Goal: Task Accomplishment & Management: Complete application form

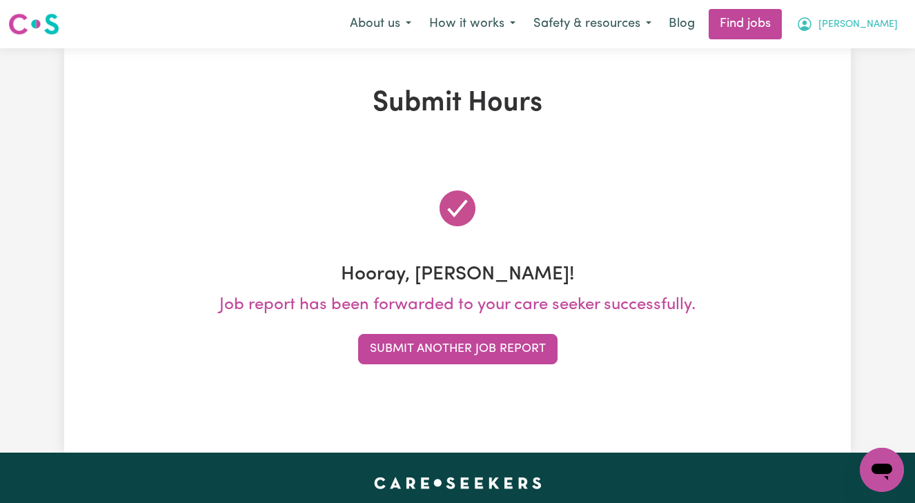
click at [883, 21] on span "[PERSON_NAME]" at bounding box center [858, 24] width 79 height 15
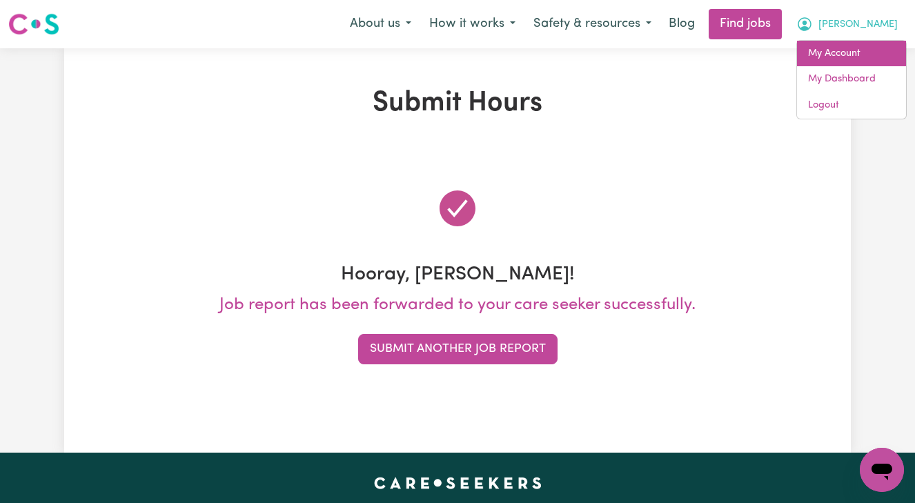
click at [850, 47] on link "My Account" at bounding box center [851, 54] width 109 height 26
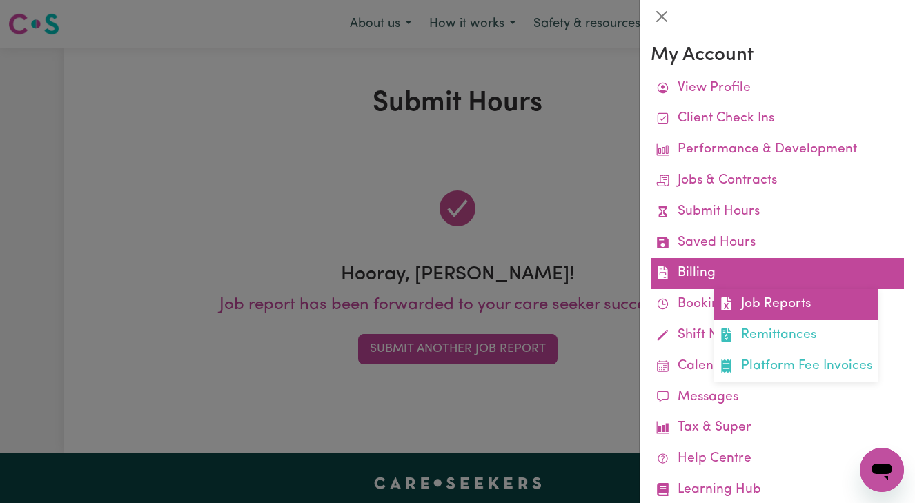
click at [757, 292] on link "Job Reports" at bounding box center [796, 304] width 164 height 31
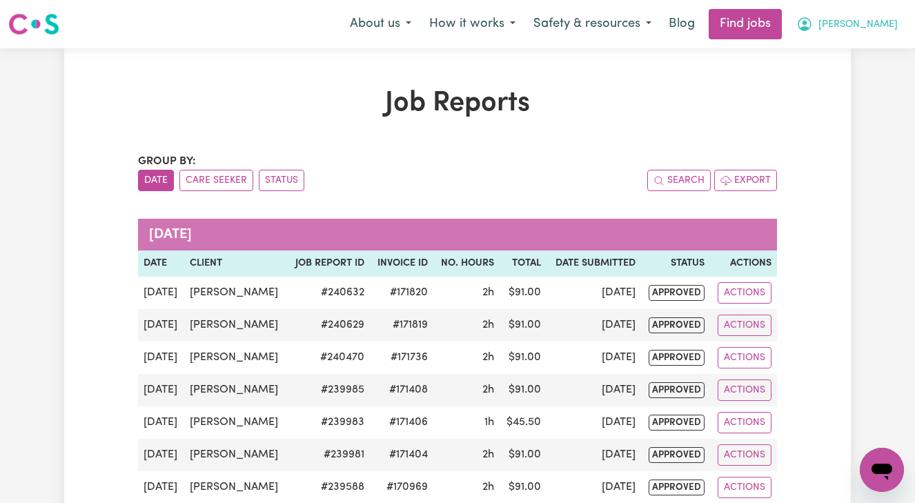
click at [884, 26] on span "[PERSON_NAME]" at bounding box center [858, 24] width 79 height 15
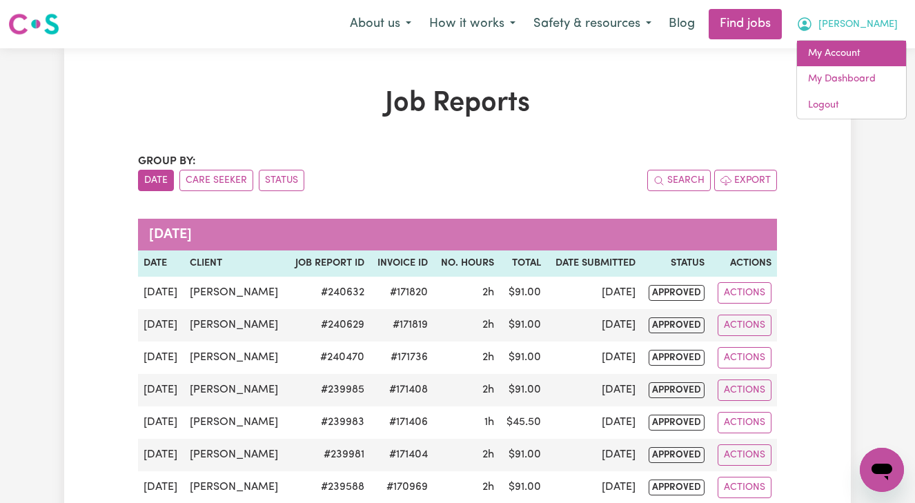
click at [852, 50] on link "My Account" at bounding box center [851, 54] width 109 height 26
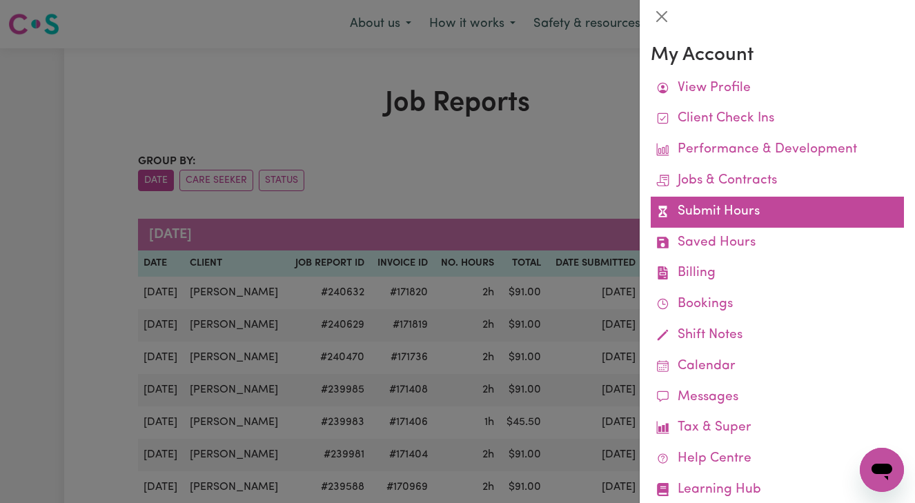
click at [736, 206] on link "Submit Hours" at bounding box center [777, 212] width 253 height 31
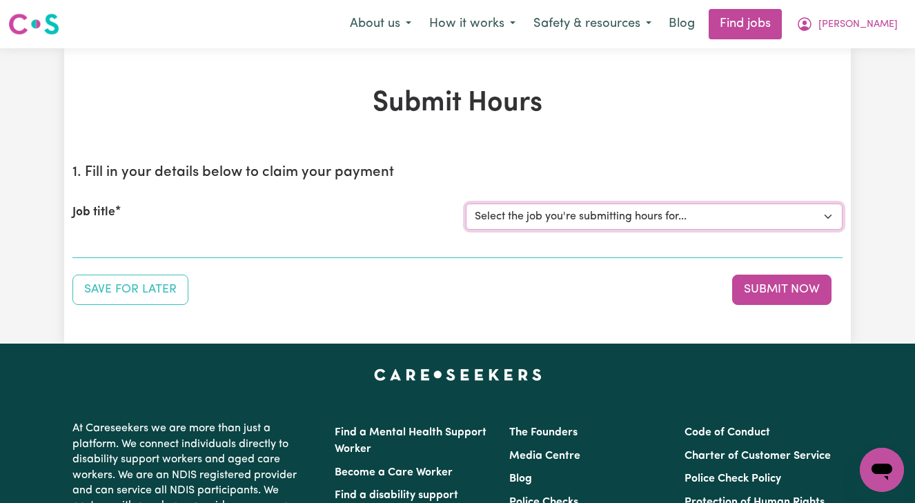
select select "13873"
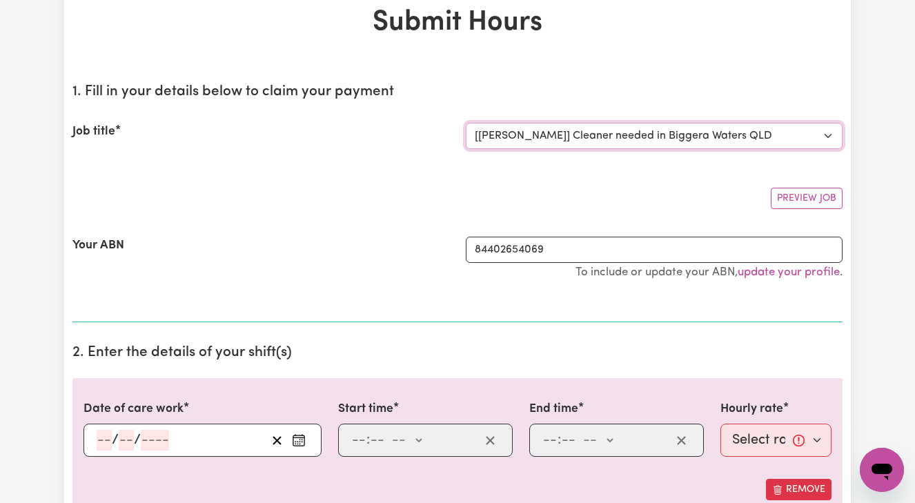
scroll to position [81, 0]
click at [95, 440] on div "/ /" at bounding box center [203, 439] width 238 height 33
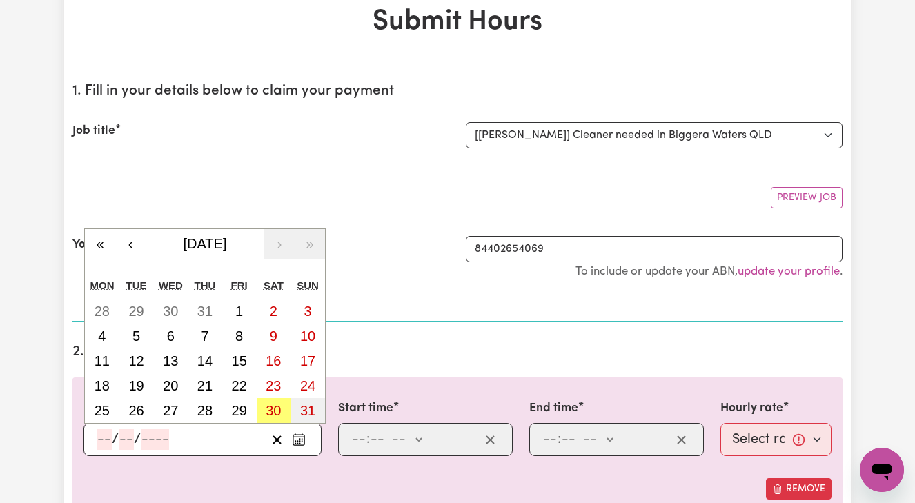
click at [100, 439] on input "number" at bounding box center [104, 439] width 15 height 21
click at [240, 404] on abbr "29" at bounding box center [239, 410] width 15 height 15
type input "[DATE]"
type input "29"
type input "8"
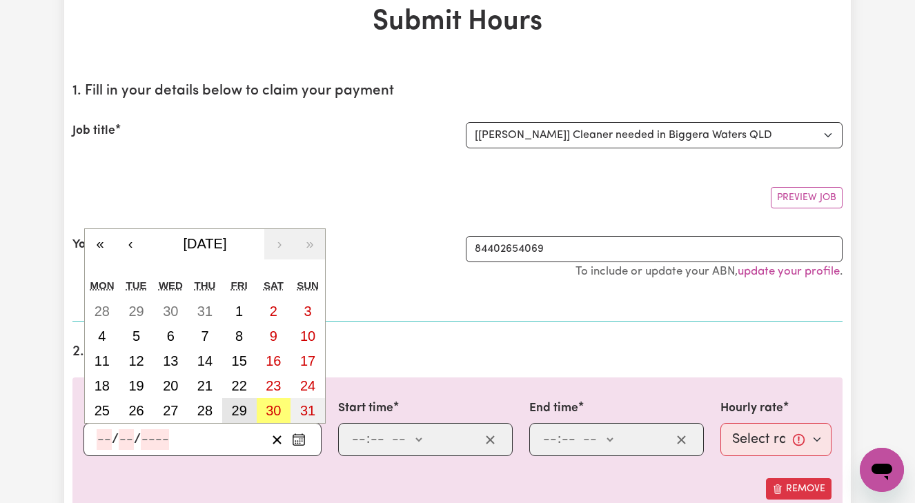
type input "2025"
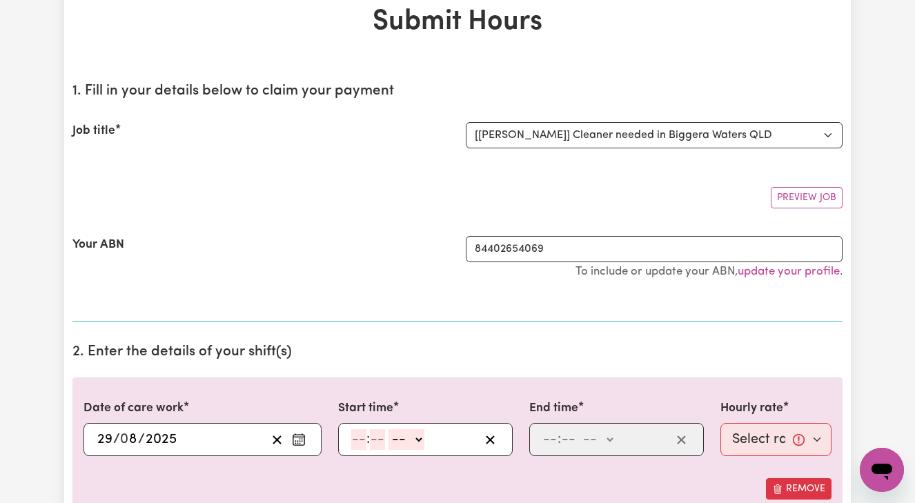
click at [353, 437] on input "number" at bounding box center [358, 439] width 15 height 21
type input "8"
type input "00"
select select "am"
type input "08:00"
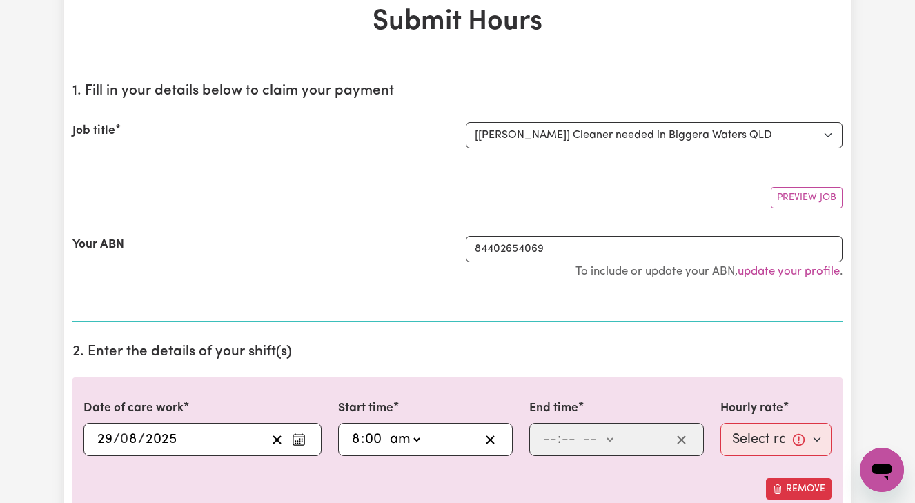
type input "0"
click at [545, 438] on input "number" at bounding box center [550, 439] width 15 height 21
type input "10"
type input "00"
select select "am"
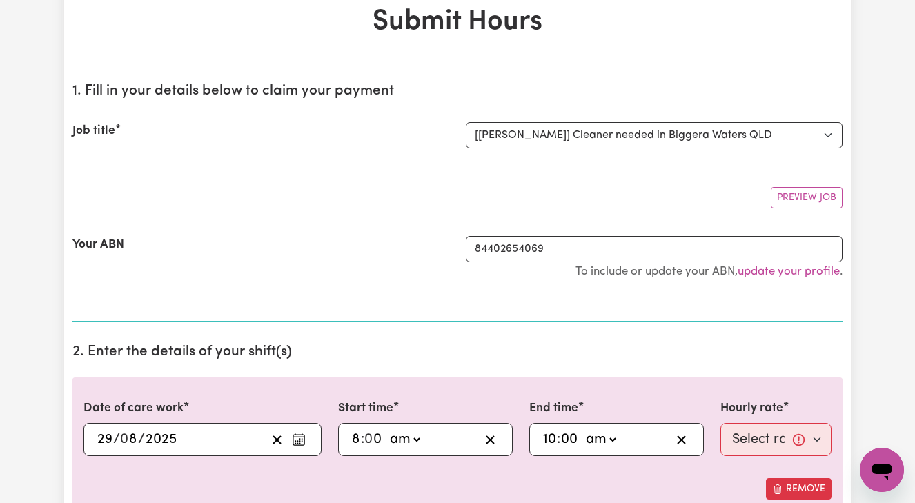
type input "10:00"
type input "0"
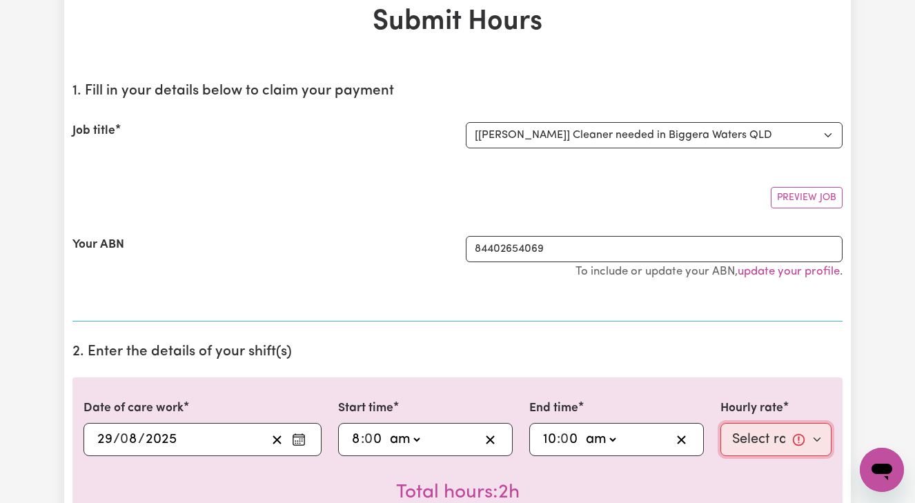
select select "50-Weekday"
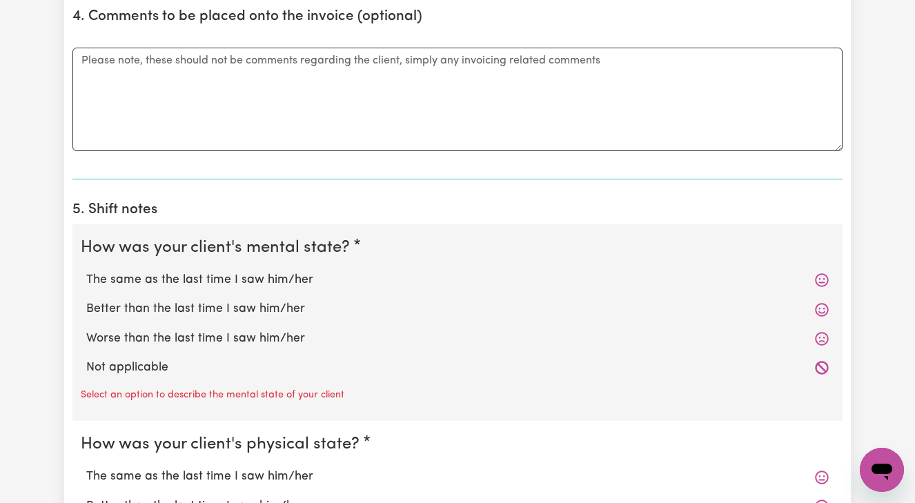
scroll to position [843, 0]
click at [278, 300] on label "Better than the last time I saw him/her" at bounding box center [457, 309] width 743 height 18
click at [86, 300] on input "Better than the last time I saw him/her" at bounding box center [86, 300] width 1 height 1
radio input "true"
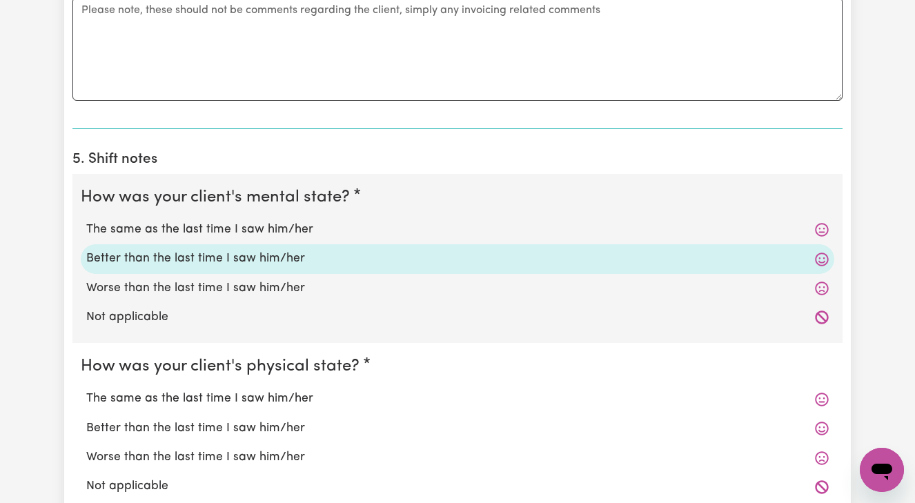
scroll to position [896, 0]
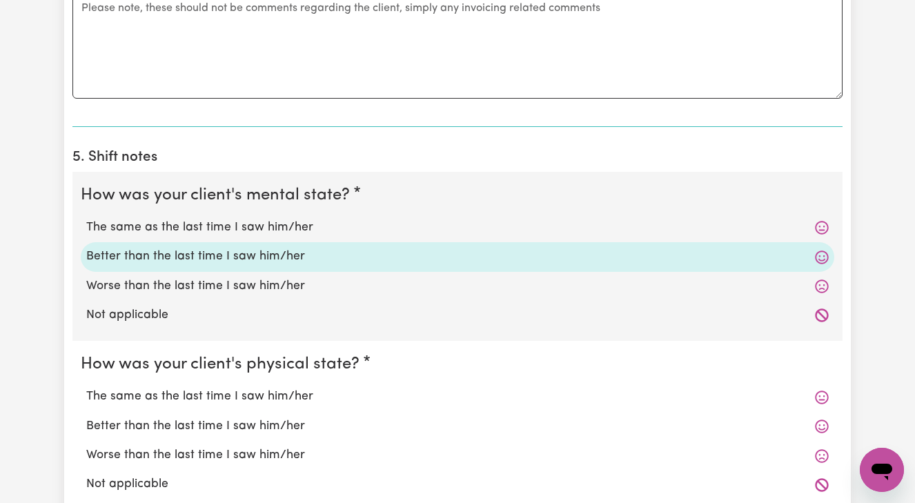
click at [274, 418] on label "Better than the last time I saw him/her" at bounding box center [457, 427] width 743 height 18
click at [86, 417] on input "Better than the last time I saw him/her" at bounding box center [86, 417] width 1 height 1
radio input "true"
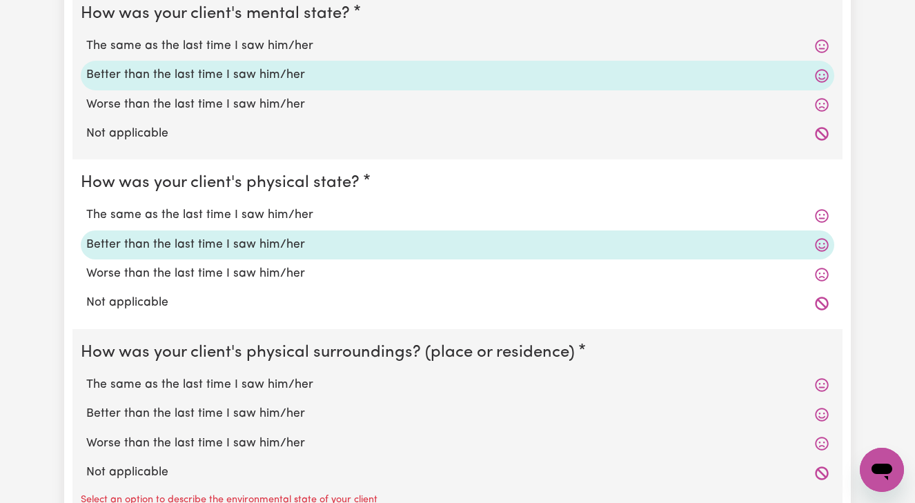
scroll to position [1078, 0]
click at [283, 404] on label "Better than the last time I saw him/her" at bounding box center [457, 413] width 743 height 18
click at [86, 404] on input "Better than the last time I saw him/her" at bounding box center [86, 404] width 1 height 1
radio input "true"
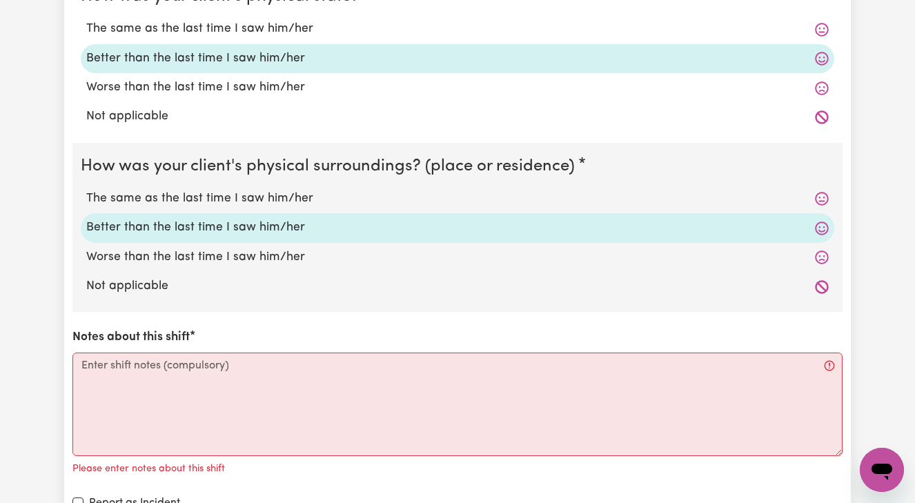
scroll to position [1266, 0]
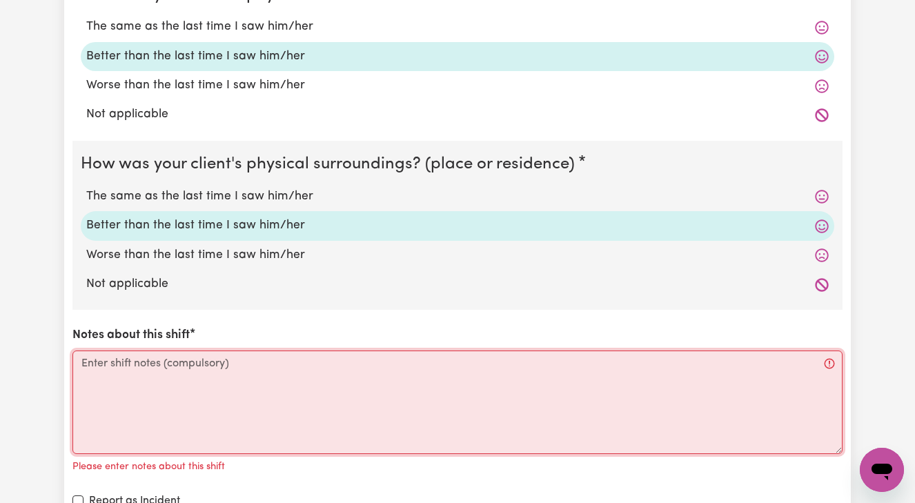
click at [84, 358] on textarea "Notes about this shift" at bounding box center [457, 403] width 770 height 104
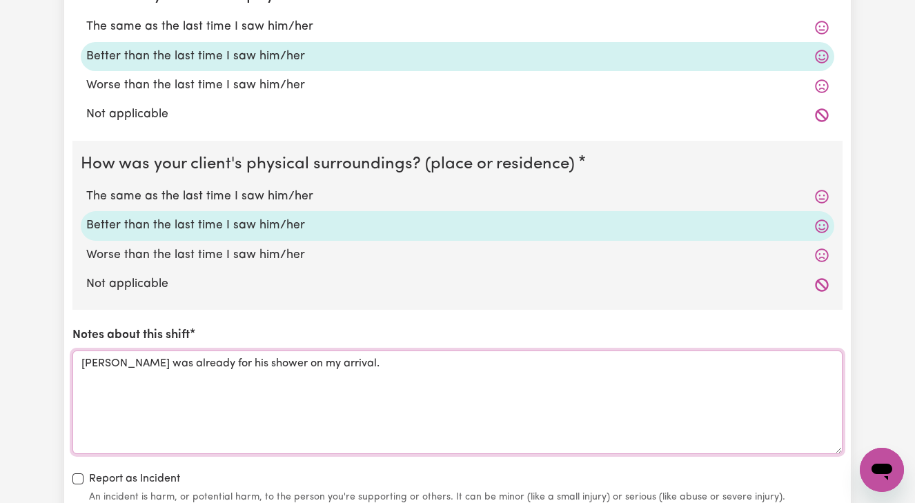
click at [169, 355] on textarea "[PERSON_NAME] was already for his shower on my arrival." at bounding box center [457, 403] width 770 height 104
click at [355, 355] on textarea "[PERSON_NAME] was already ready for his shower on my arrival." at bounding box center [457, 403] width 770 height 104
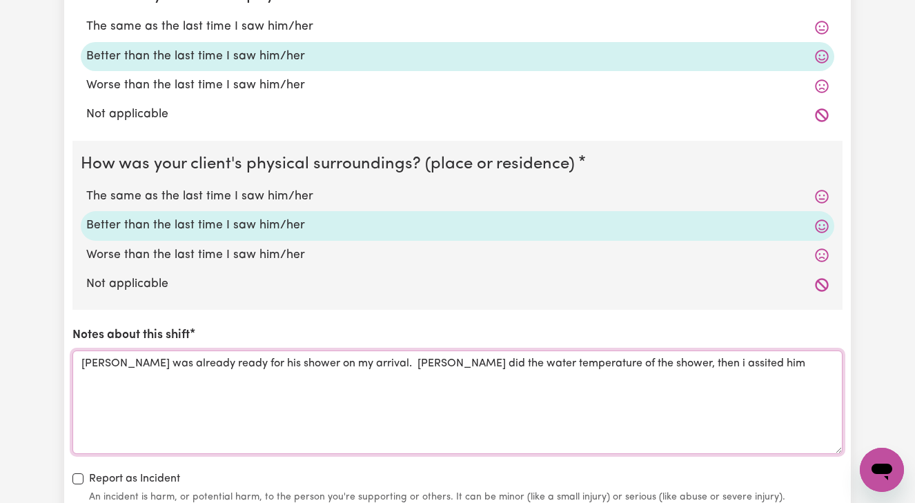
click at [632, 352] on textarea "[PERSON_NAME] was already ready for his shower on my arrival. [PERSON_NAME] did…" at bounding box center [457, 403] width 770 height 104
click at [697, 358] on textarea "[PERSON_NAME] was already ready for his shower on my arrival. [PERSON_NAME] did…" at bounding box center [457, 403] width 770 height 104
click at [730, 358] on textarea "[PERSON_NAME] was already ready for his shower on my arrival. [PERSON_NAME] did…" at bounding box center [457, 403] width 770 height 104
click at [806, 358] on textarea "[PERSON_NAME] was already ready for his shower on my arrival. [PERSON_NAME] did…" at bounding box center [457, 403] width 770 height 104
click at [242, 365] on textarea "[PERSON_NAME] was already ready for his shower on my arrival. [PERSON_NAME] did…" at bounding box center [457, 403] width 770 height 104
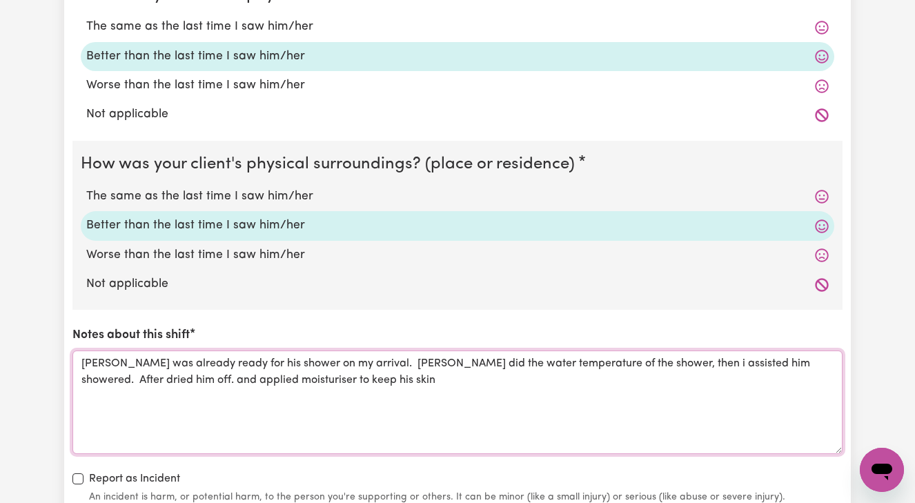
click at [294, 374] on textarea "[PERSON_NAME] was already ready for his shower on my arrival. [PERSON_NAME] did…" at bounding box center [457, 403] width 770 height 104
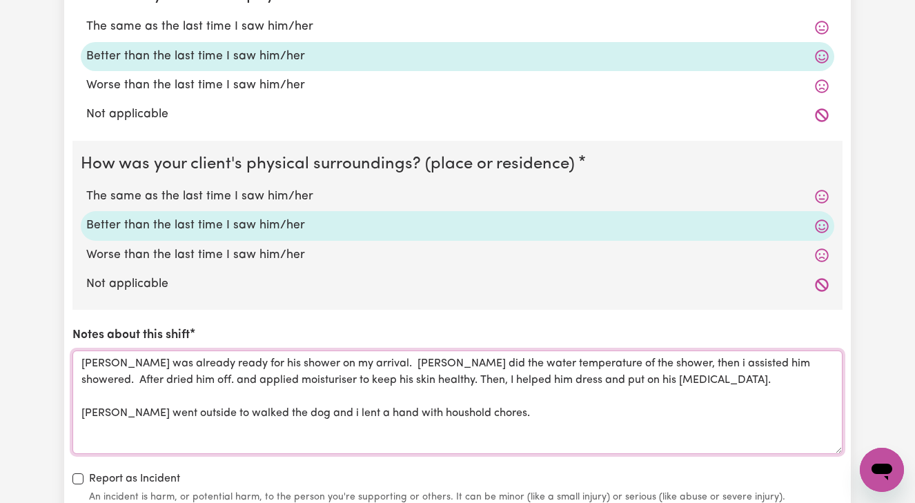
click at [400, 406] on textarea "[PERSON_NAME] was already ready for his shower on my arrival. [PERSON_NAME] did…" at bounding box center [457, 403] width 770 height 104
click at [489, 405] on textarea "[PERSON_NAME] was already ready for his shower on my arrival. [PERSON_NAME] did…" at bounding box center [457, 403] width 770 height 104
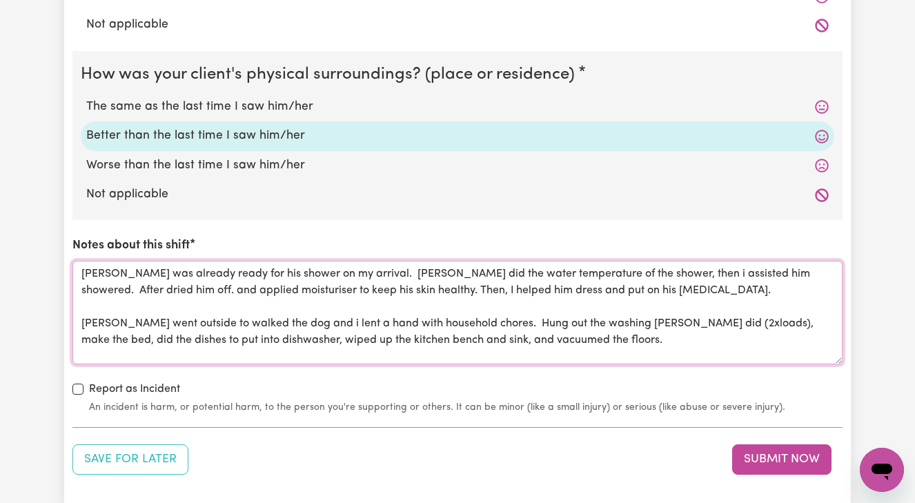
scroll to position [1374, 0]
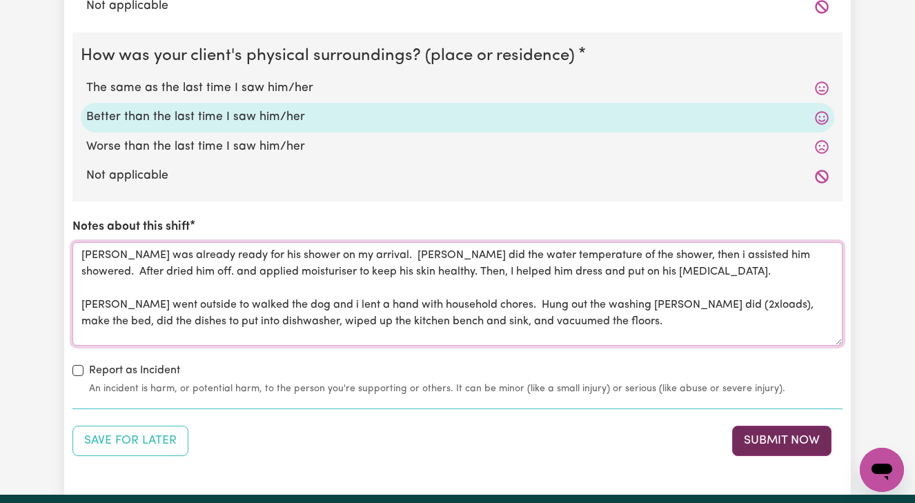
type textarea "[PERSON_NAME] was already ready for his shower on my arrival. [PERSON_NAME] did…"
click at [784, 436] on button "Submit Now" at bounding box center [781, 441] width 99 height 30
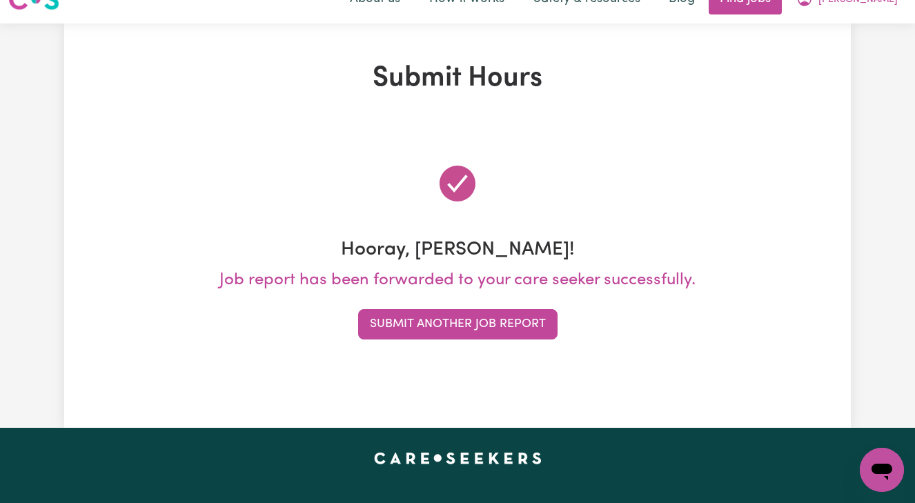
scroll to position [0, 0]
